Goal: Task Accomplishment & Management: Use online tool/utility

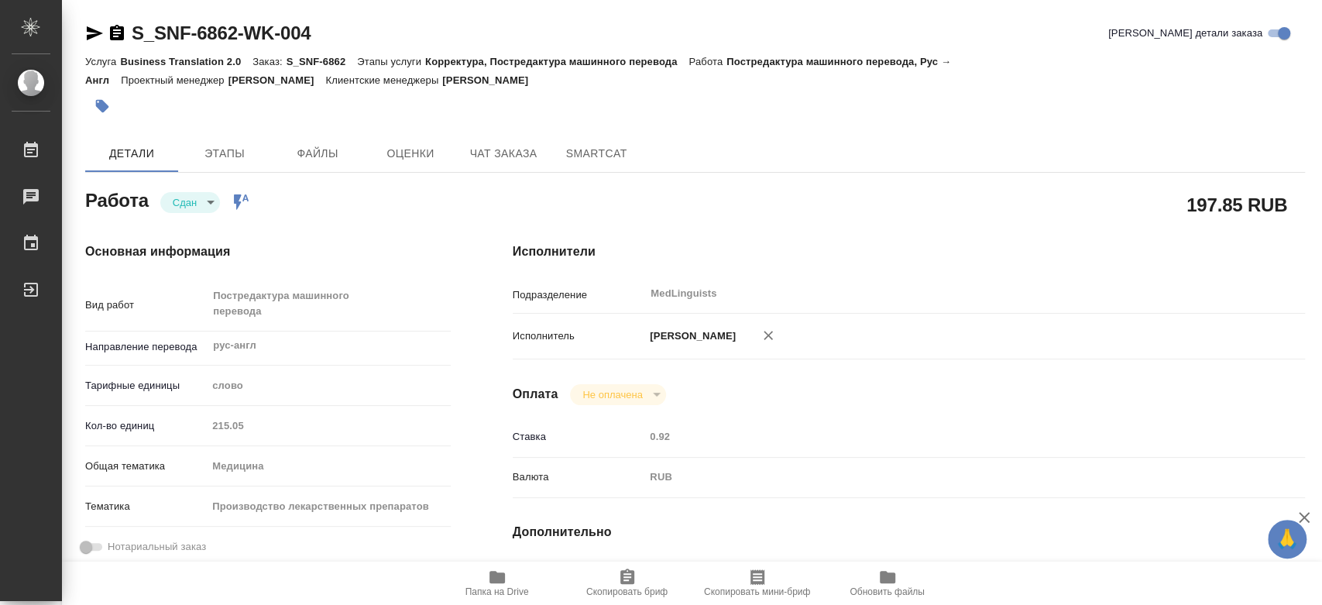
click at [169, 423] on div "Кол-во единиц 215.05" at bounding box center [267, 425] width 365 height 27
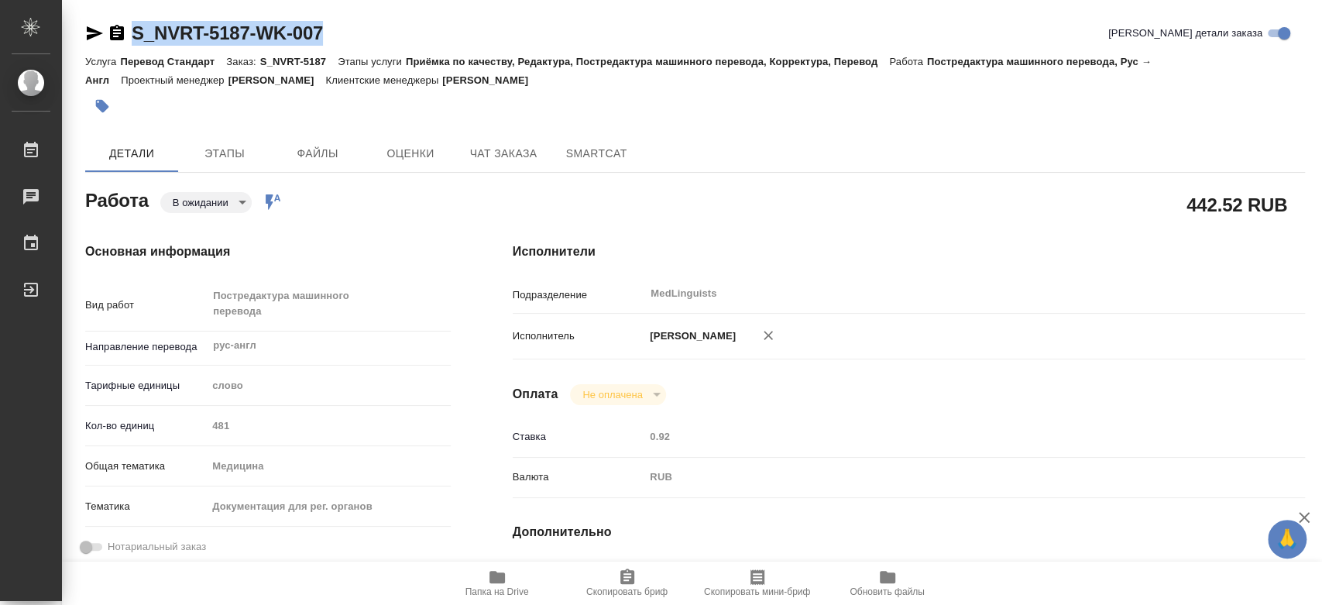
drag, startPoint x: 378, startPoint y: 29, endPoint x: 133, endPoint y: 36, distance: 244.8
copy link "S_NVRT-5187-WK-007"
